Goal: Task Accomplishment & Management: Complete application form

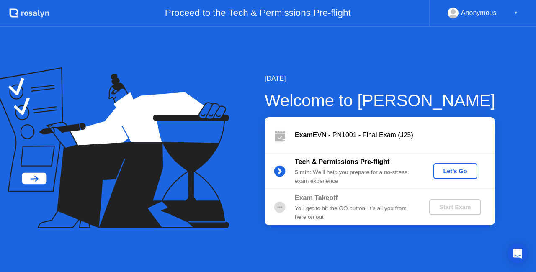
click at [453, 168] on div "Let's Go" at bounding box center [455, 171] width 37 height 7
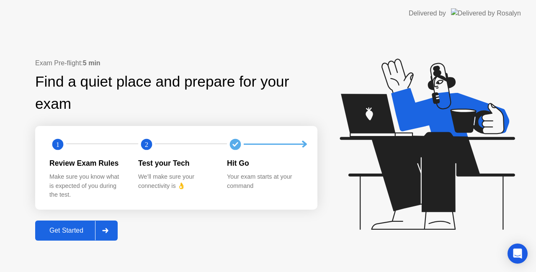
click at [67, 227] on div "Get Started" at bounding box center [66, 231] width 57 height 8
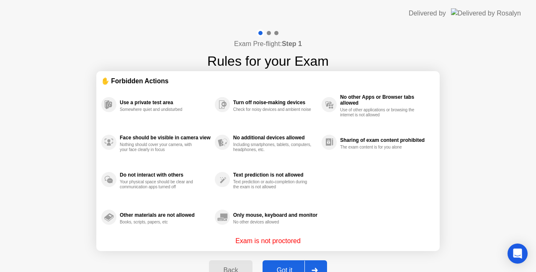
click at [282, 264] on button "Got it" at bounding box center [295, 271] width 65 height 20
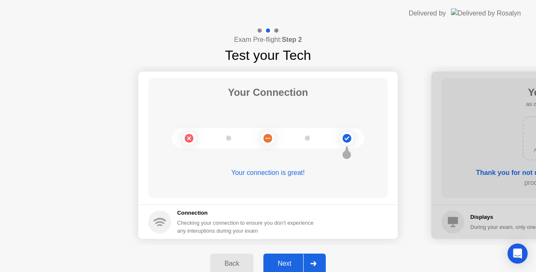
click at [282, 264] on div "Next" at bounding box center [284, 264] width 37 height 8
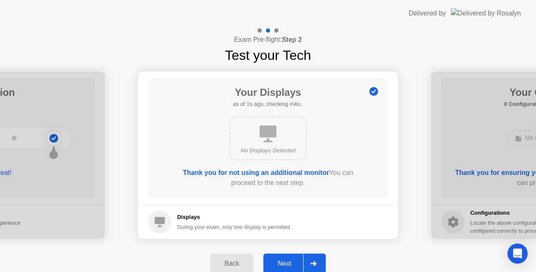
click at [282, 264] on div "Next" at bounding box center [284, 264] width 37 height 8
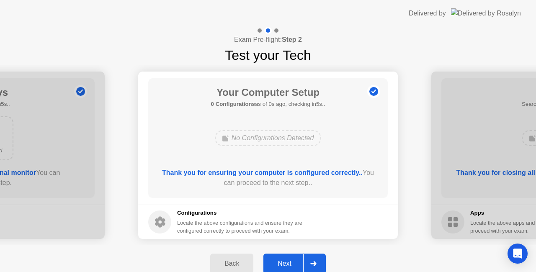
click at [282, 264] on div "Next" at bounding box center [284, 264] width 37 height 8
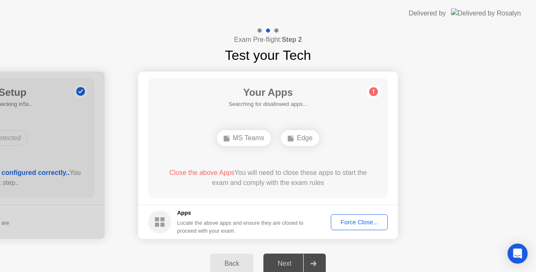
click at [355, 225] on div "Force Close..." at bounding box center [359, 222] width 51 height 7
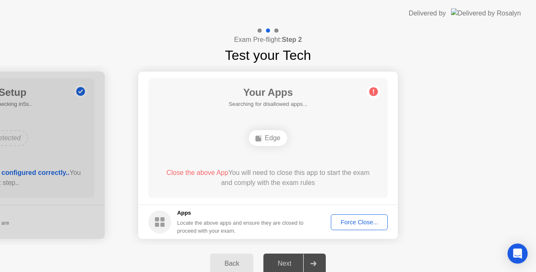
click at [360, 220] on div "Force Close..." at bounding box center [359, 222] width 51 height 7
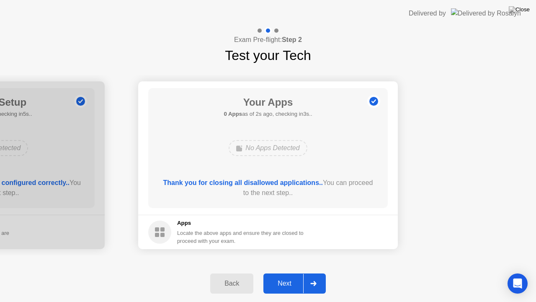
click at [284, 272] on button "Next" at bounding box center [294, 283] width 62 height 20
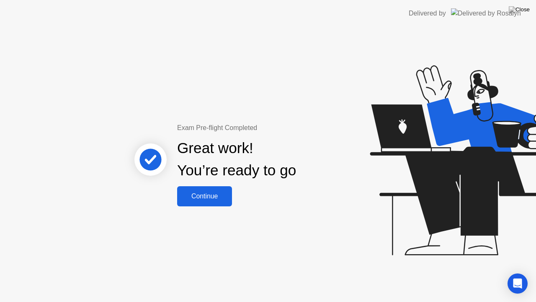
click at [217, 190] on button "Continue" at bounding box center [204, 196] width 55 height 20
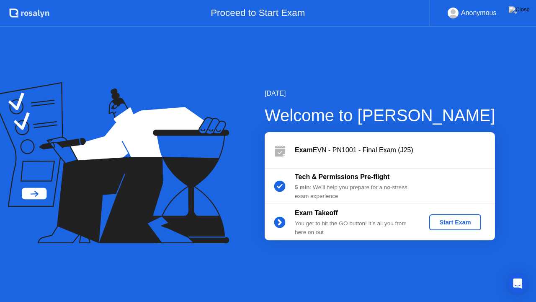
click at [457, 222] on div "Start Exam" at bounding box center [455, 222] width 45 height 7
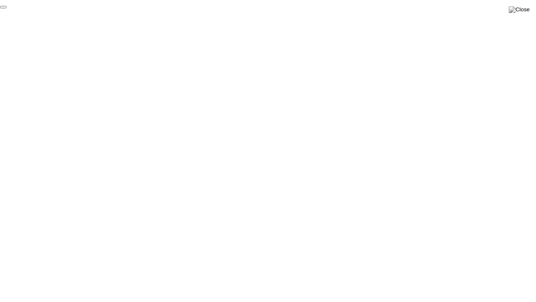
click div "End Proctoring Session"
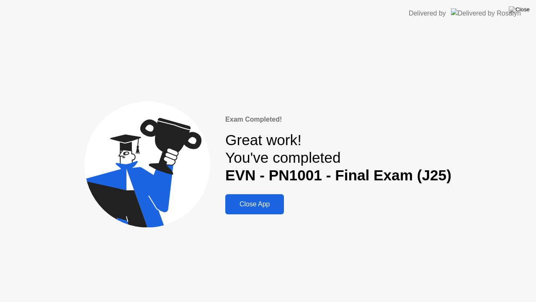
click at [255, 205] on div "Close App" at bounding box center [255, 204] width 54 height 8
